Goal: Go to known website: Go to known website

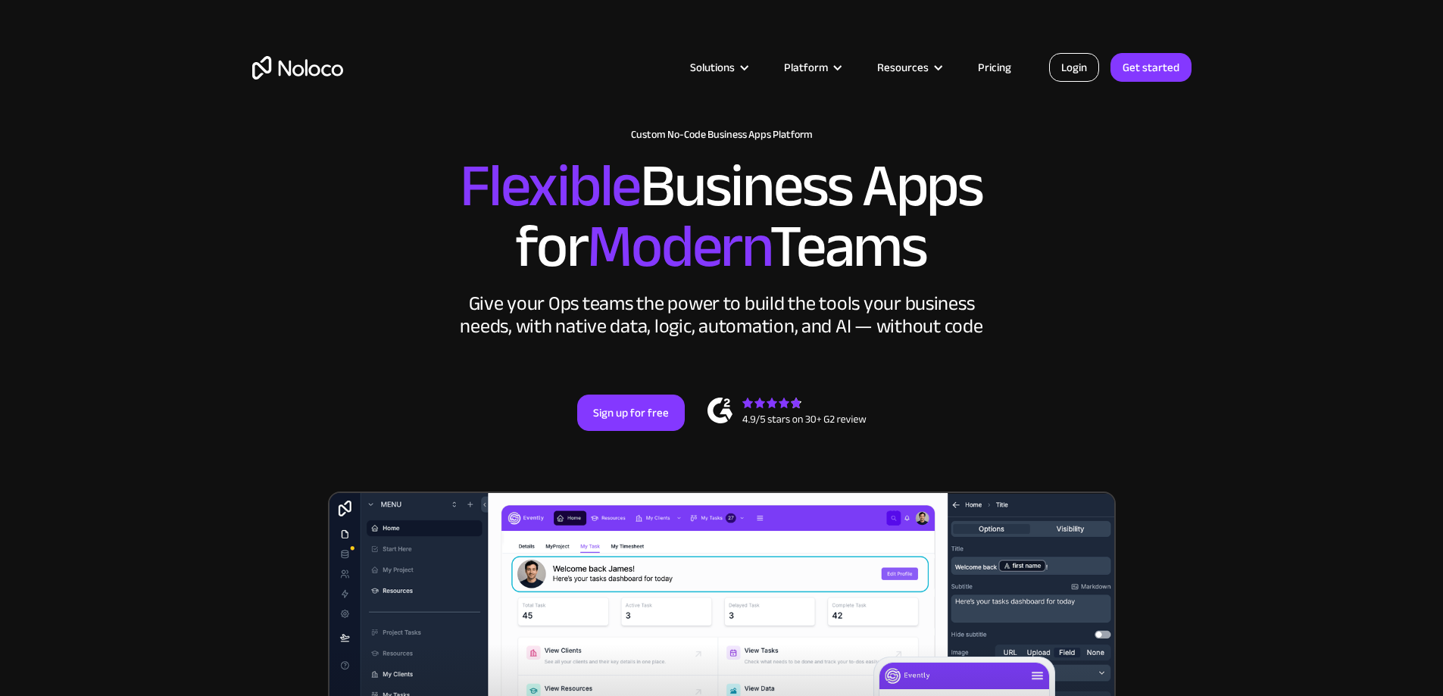
click at [1073, 68] on link "Login" at bounding box center [1074, 67] width 50 height 29
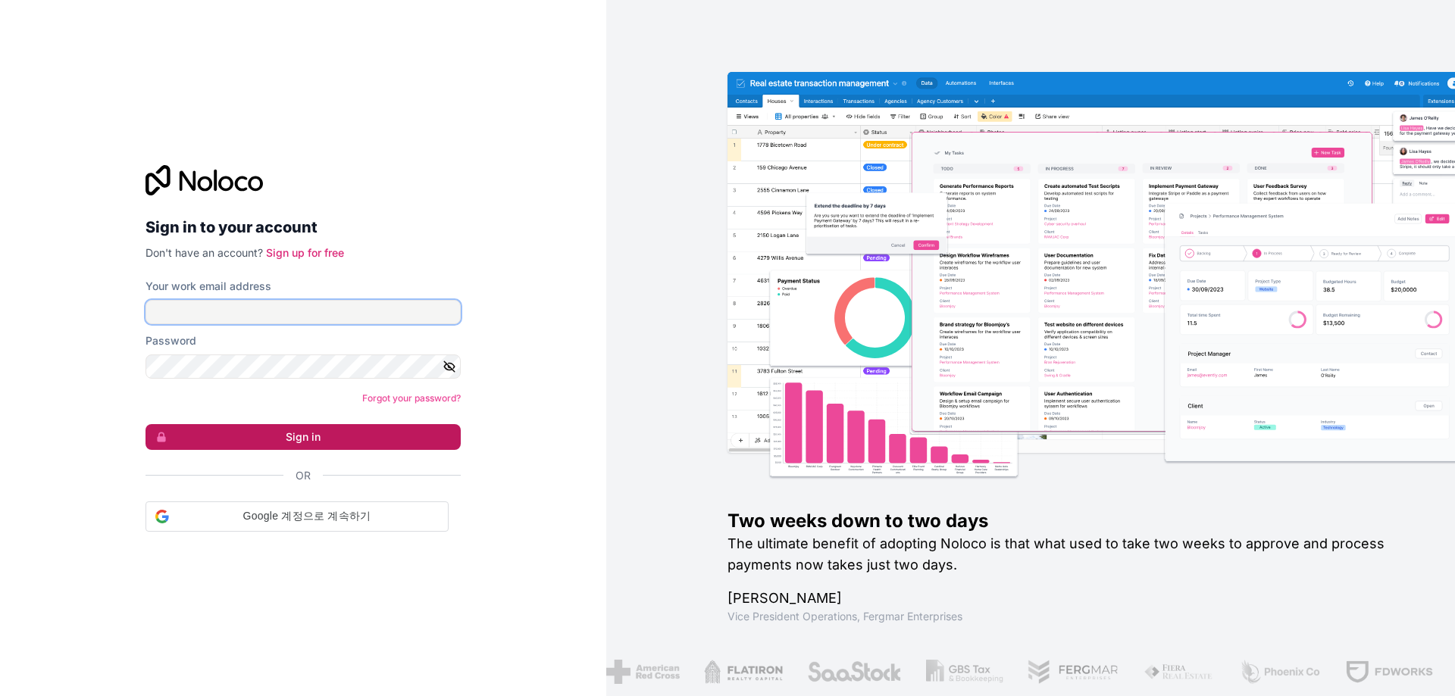
type input "[EMAIL_ADDRESS][DOMAIN_NAME]"
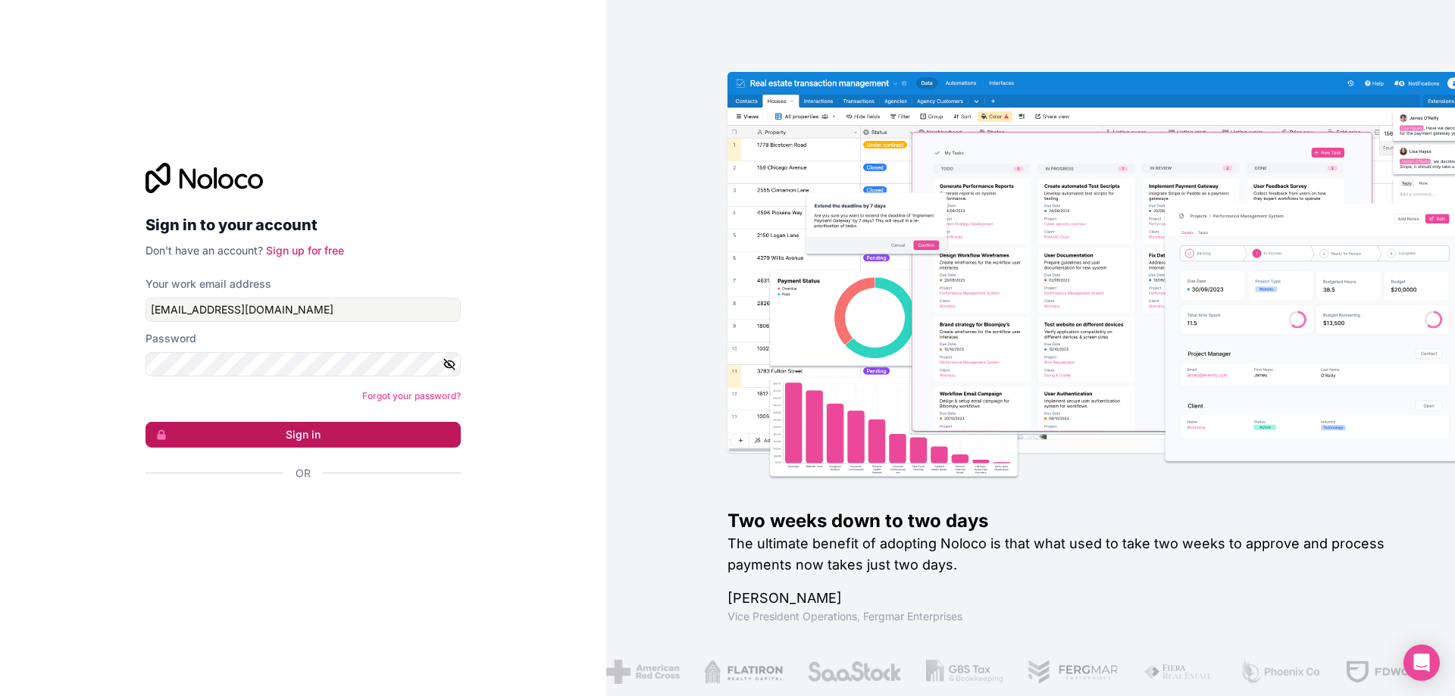
click at [242, 436] on button "Sign in" at bounding box center [302, 435] width 315 height 26
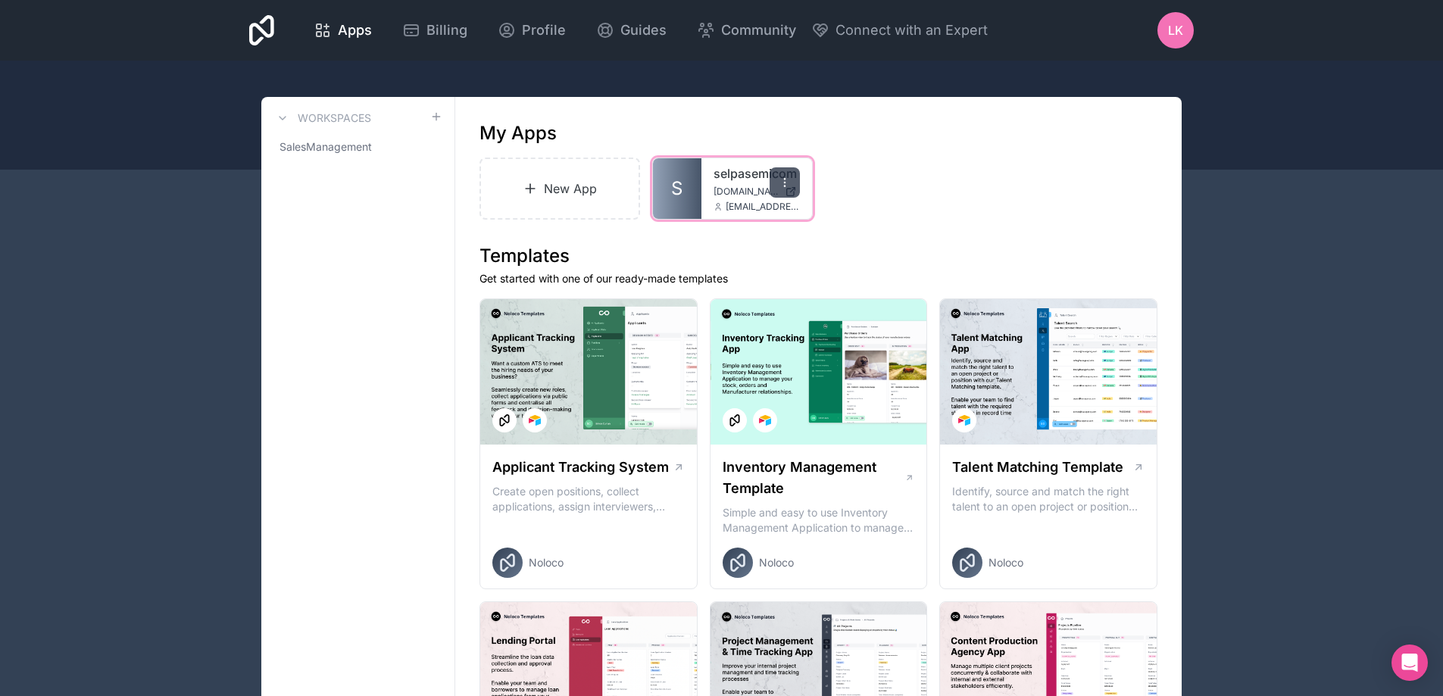
click at [784, 180] on icon at bounding box center [784, 179] width 1 height 1
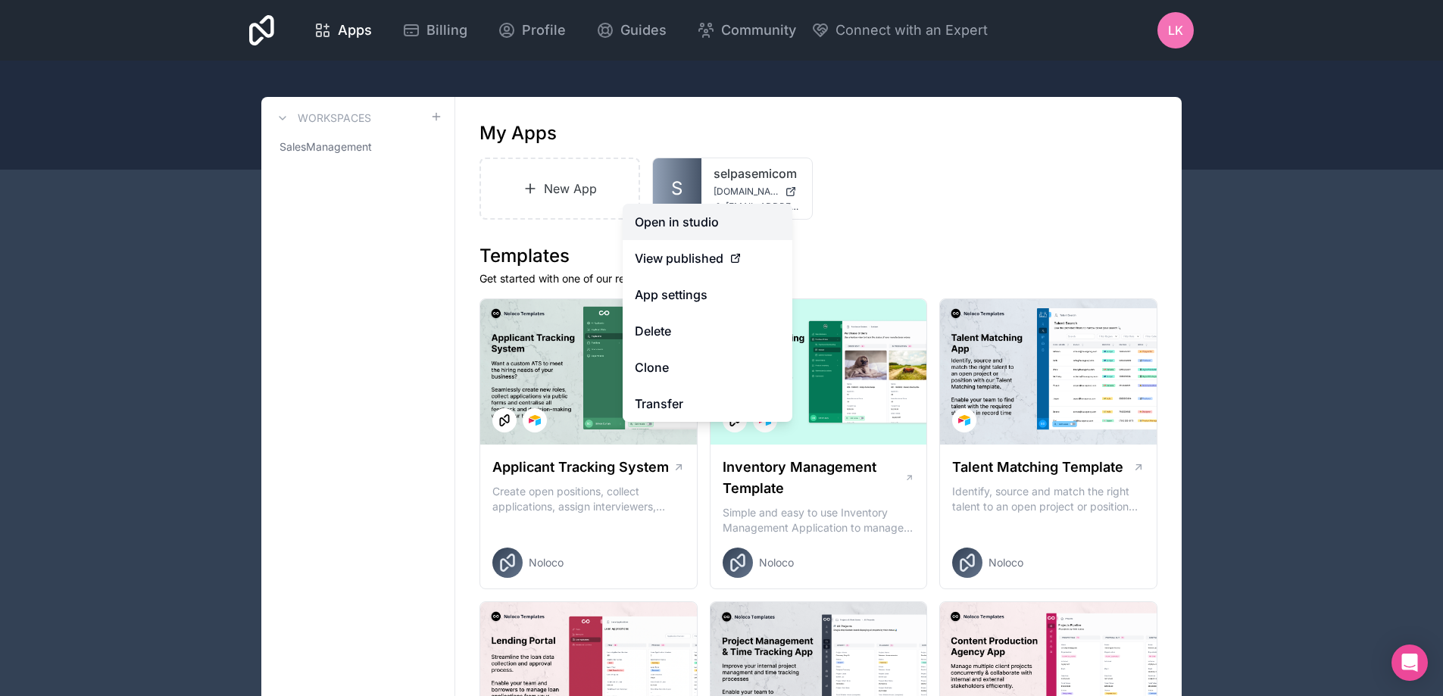
click at [712, 214] on link "Open in studio" at bounding box center [708, 222] width 170 height 36
